Goal: Task Accomplishment & Management: Use online tool/utility

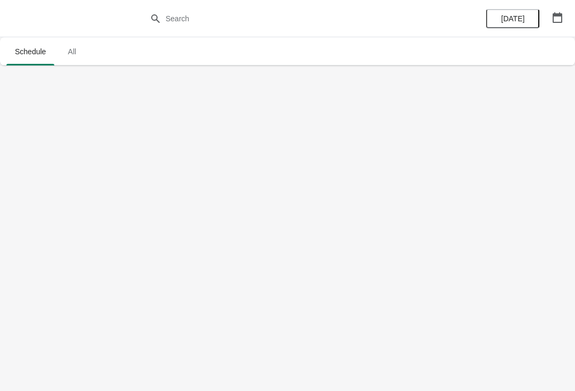
click at [563, 18] on button "button" at bounding box center [557, 17] width 19 height 19
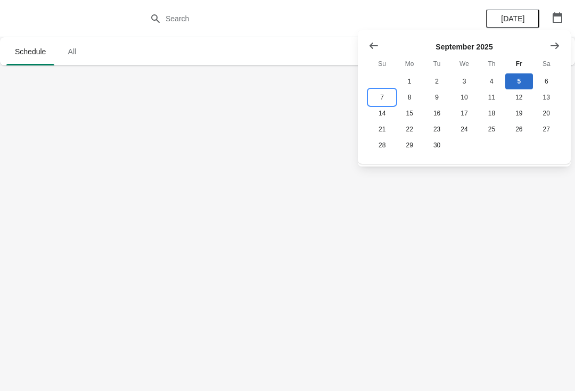
click at [389, 100] on button "7" at bounding box center [381, 97] width 27 height 16
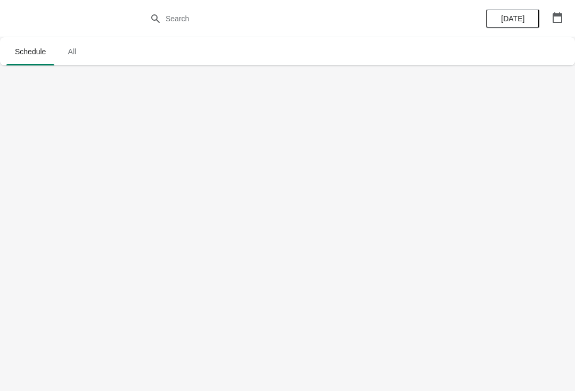
click at [75, 46] on span "All" at bounding box center [72, 51] width 27 height 19
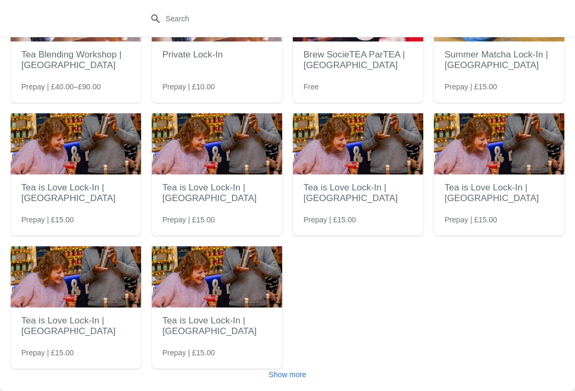
scroll to position [96, 0]
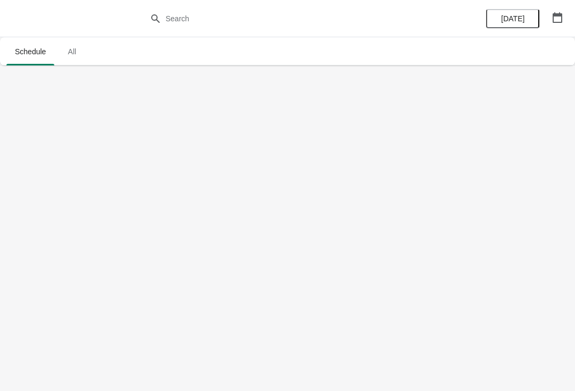
click at [77, 51] on span "All" at bounding box center [72, 51] width 27 height 19
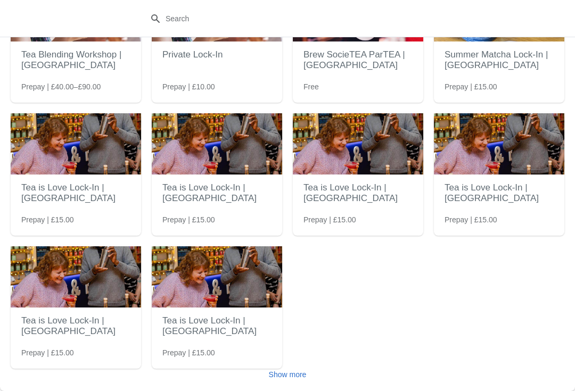
scroll to position [96, 0]
click at [307, 376] on button "Show more" at bounding box center [288, 374] width 46 height 19
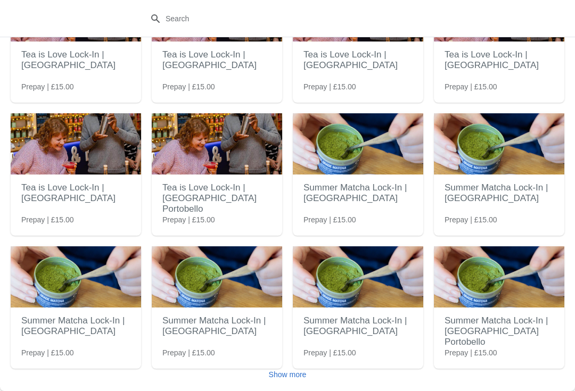
scroll to position [362, 0]
click at [286, 379] on span "Show more" at bounding box center [288, 375] width 38 height 9
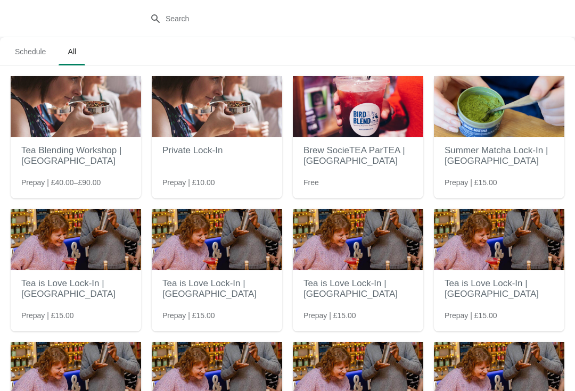
scroll to position [0, 0]
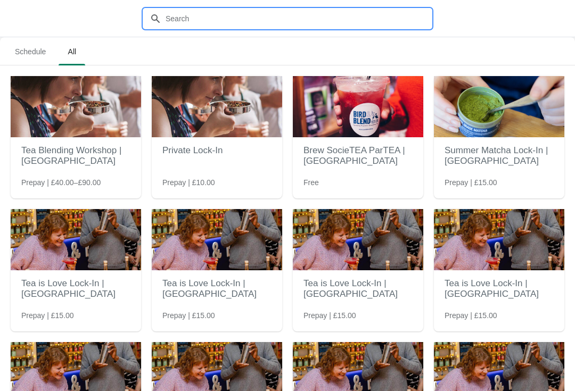
click at [211, 17] on input "text" at bounding box center [298, 18] width 266 height 19
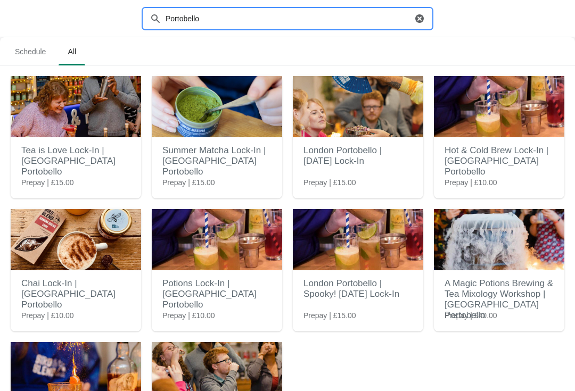
type input "Portobello"
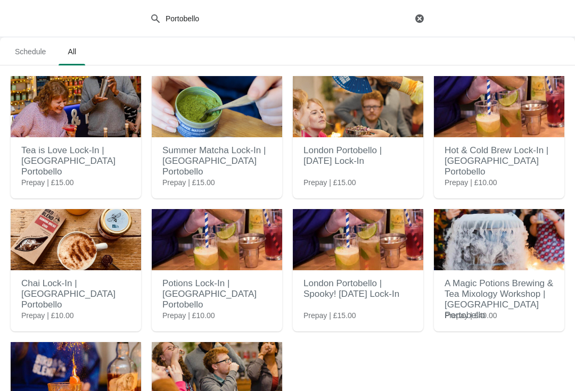
click at [424, 18] on icon "button" at bounding box center [419, 18] width 11 height 11
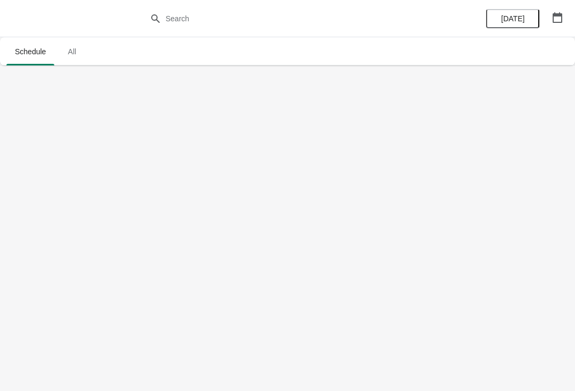
click at [559, 24] on button "button" at bounding box center [557, 17] width 19 height 19
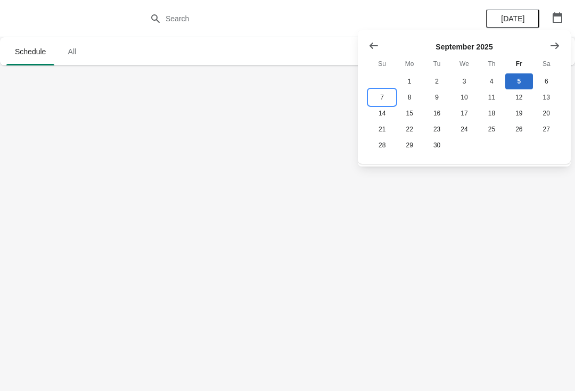
click at [381, 97] on button "7" at bounding box center [381, 97] width 27 height 16
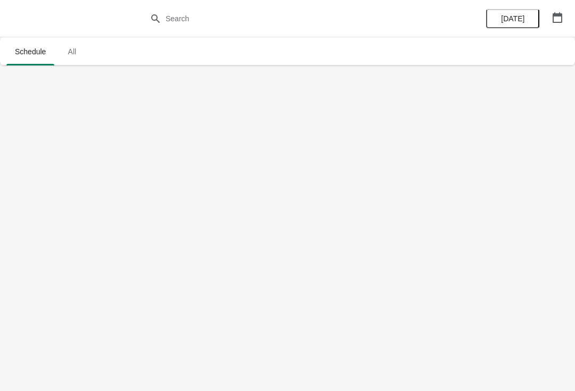
click at [69, 40] on button "All" at bounding box center [71, 52] width 31 height 28
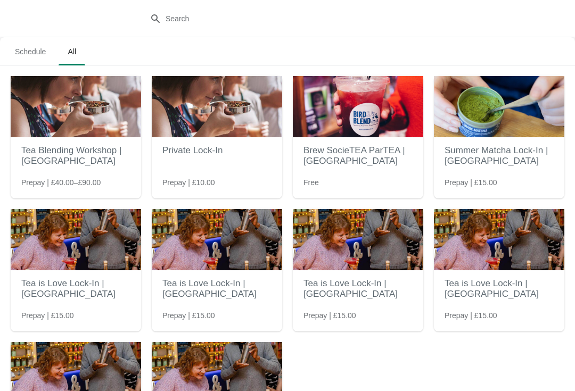
click at [36, 56] on span "Schedule" at bounding box center [30, 51] width 48 height 19
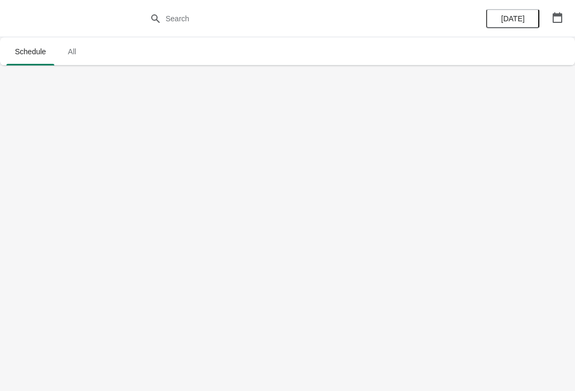
click at [518, 13] on button "[DATE]" at bounding box center [512, 18] width 53 height 19
click at [559, 14] on icon "button" at bounding box center [558, 17] width 10 height 11
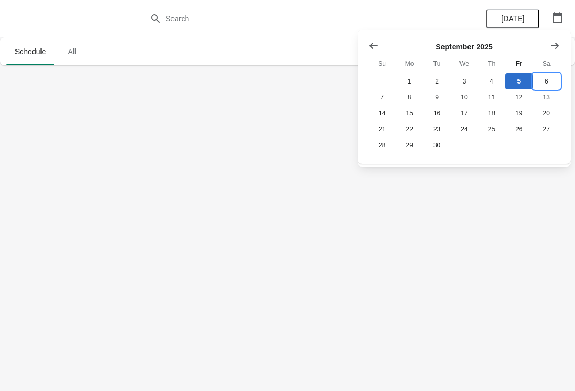
click at [555, 79] on button "6" at bounding box center [546, 81] width 27 height 16
